Goal: Information Seeking & Learning: Learn about a topic

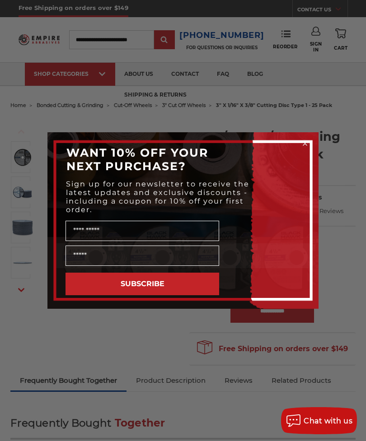
click at [93, 231] on input "Name" at bounding box center [142, 231] width 154 height 20
click at [79, 248] on input "Email" at bounding box center [142, 256] width 154 height 20
click at [93, 237] on input "Name" at bounding box center [142, 231] width 154 height 20
click at [92, 257] on input "Email" at bounding box center [142, 256] width 154 height 20
click at [53, 284] on form "WANT 10% OFF YOUR NEXT PURCHASE? Sign up for our newsletter to receive the late…" at bounding box center [182, 220] width 271 height 177
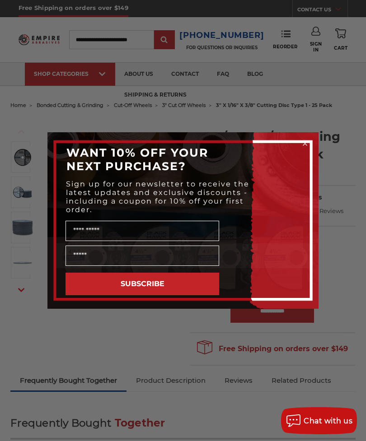
click at [37, 294] on div "Close dialog WANT 10% OFF YOUR NEXT PURCHASE? Sign up for our newsletter to rec…" at bounding box center [183, 220] width 366 height 441
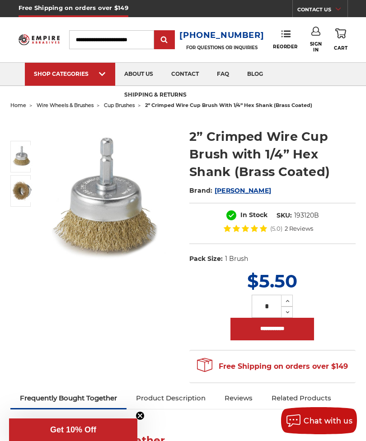
click at [106, 226] on img at bounding box center [108, 200] width 135 height 135
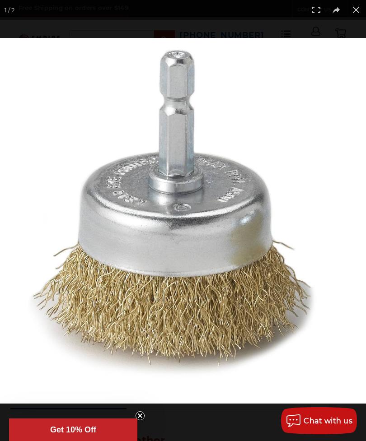
click at [90, 223] on img at bounding box center [183, 221] width 366 height 366
click at [89, 223] on img at bounding box center [183, 221] width 366 height 366
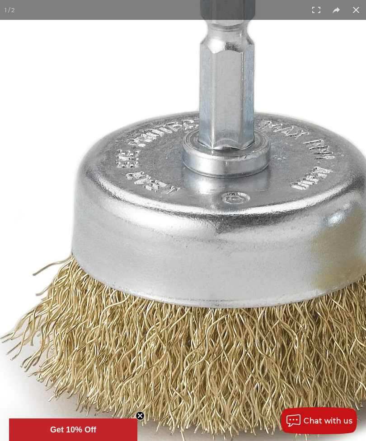
click at [86, 229] on img at bounding box center [237, 219] width 578 height 578
